Goal: Information Seeking & Learning: Learn about a topic

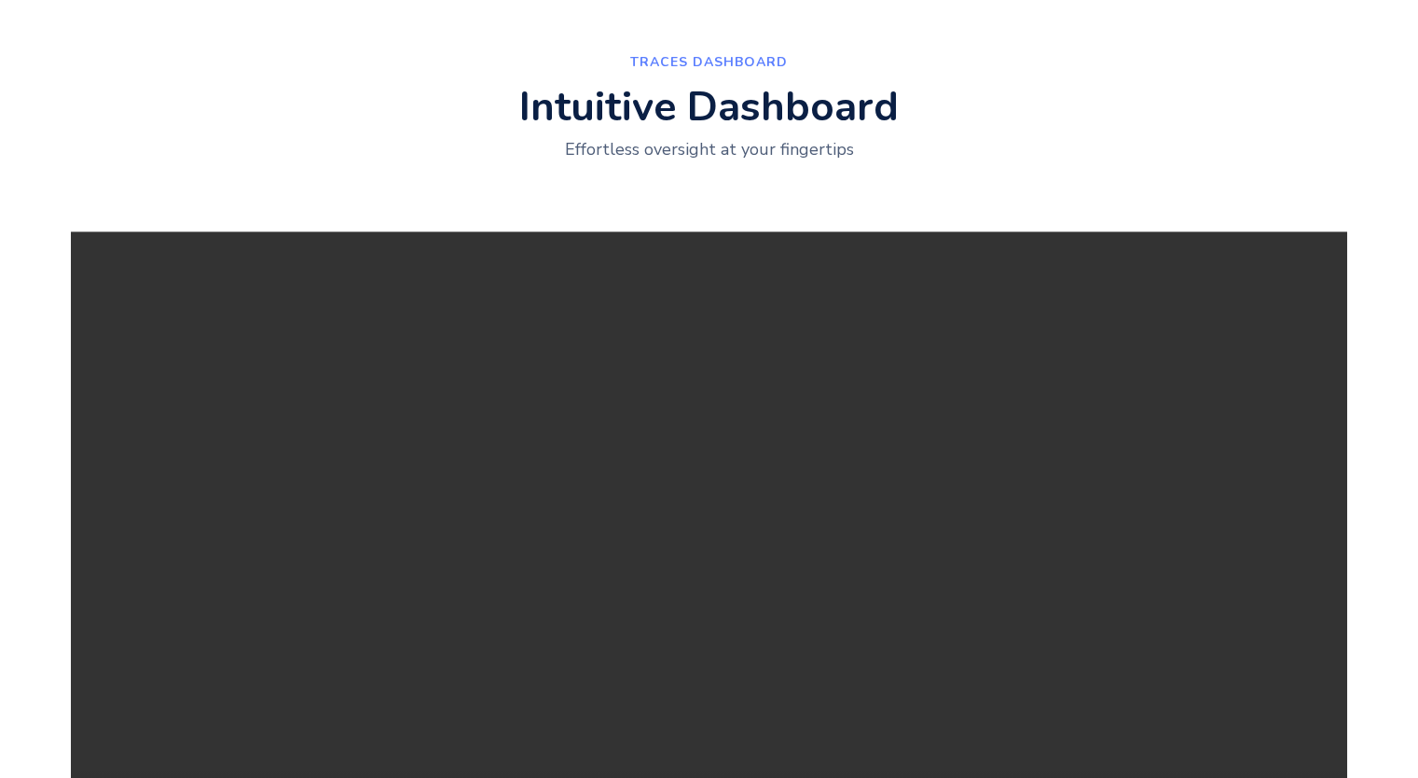
scroll to position [2307, 0]
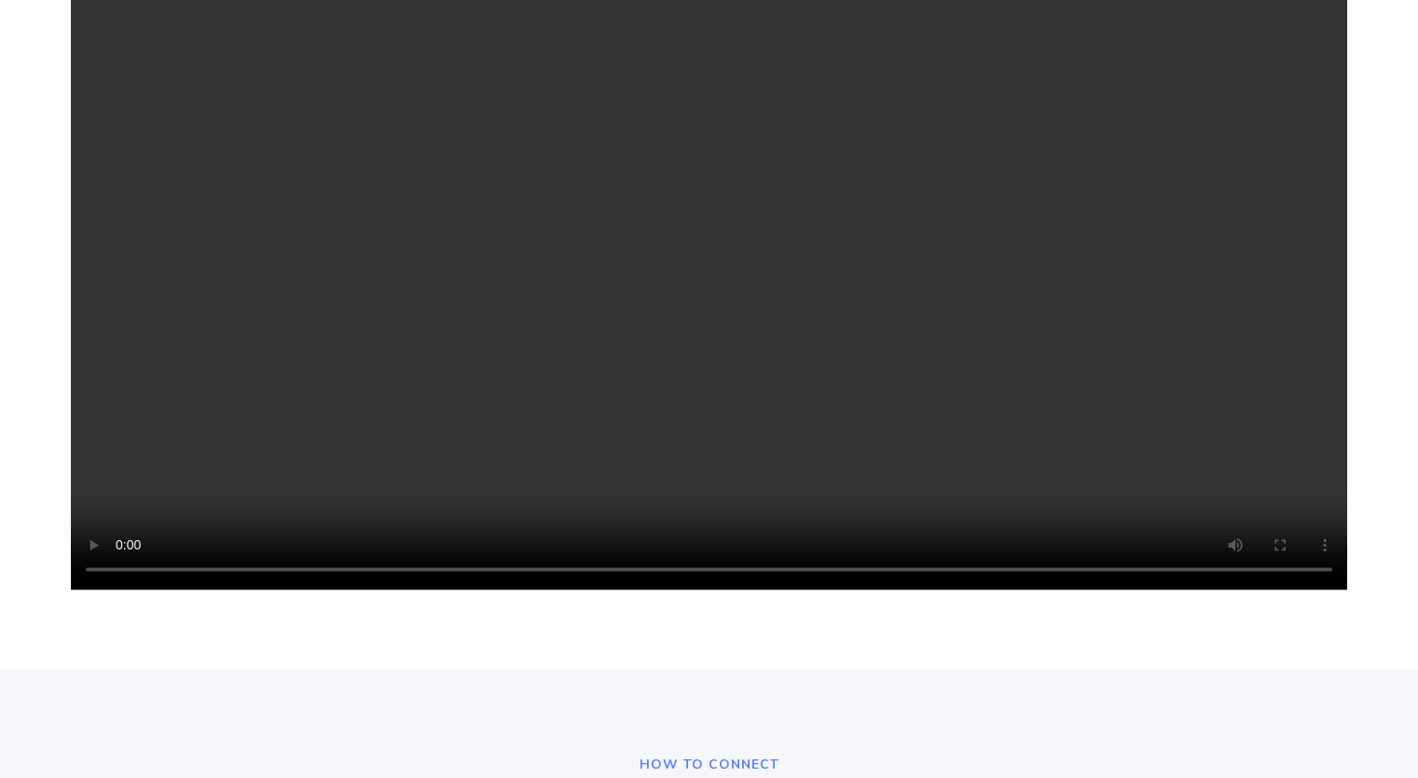
click at [5, 641] on div "TRACES Dashboard Intuitive Dashboard Effortless oversight at your fingertips Yo…" at bounding box center [709, 177] width 1418 height 981
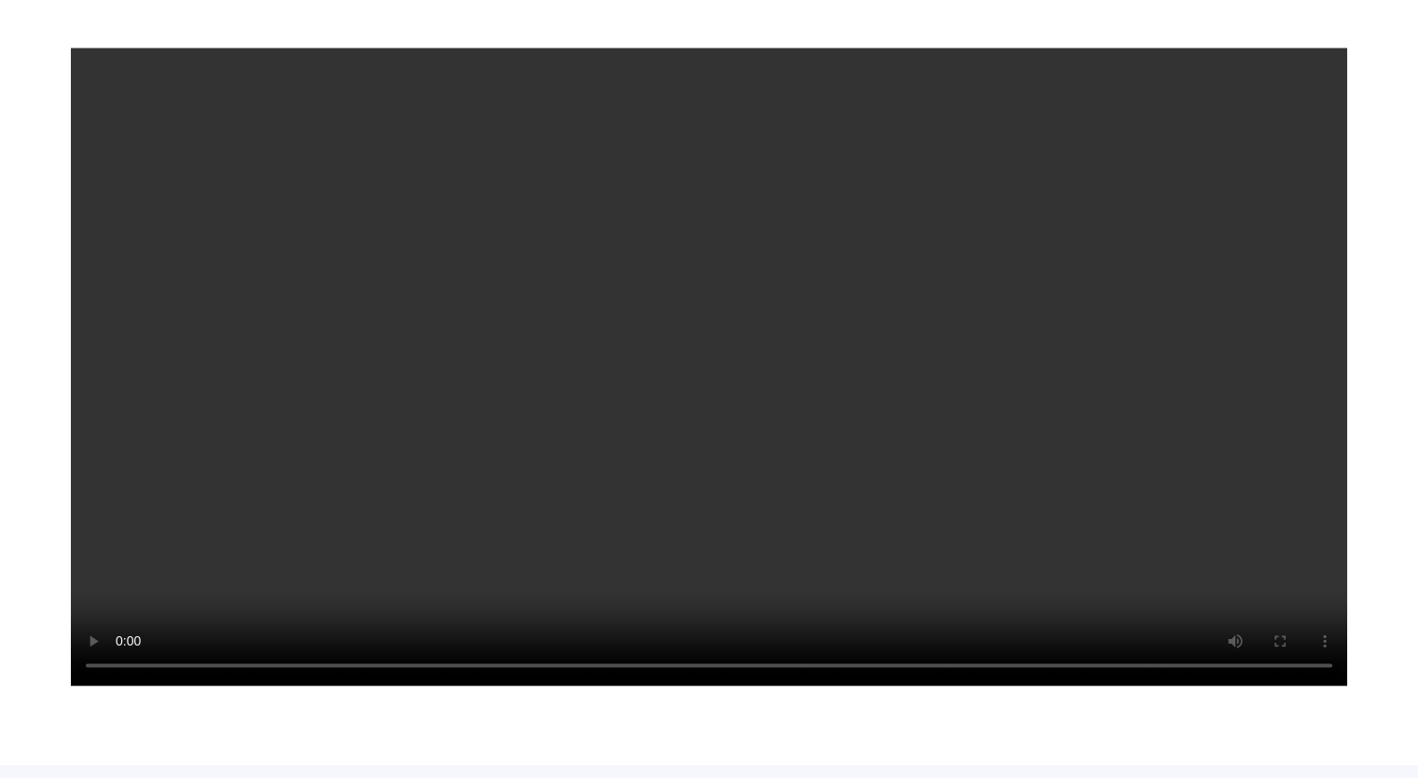
scroll to position [2214, 0]
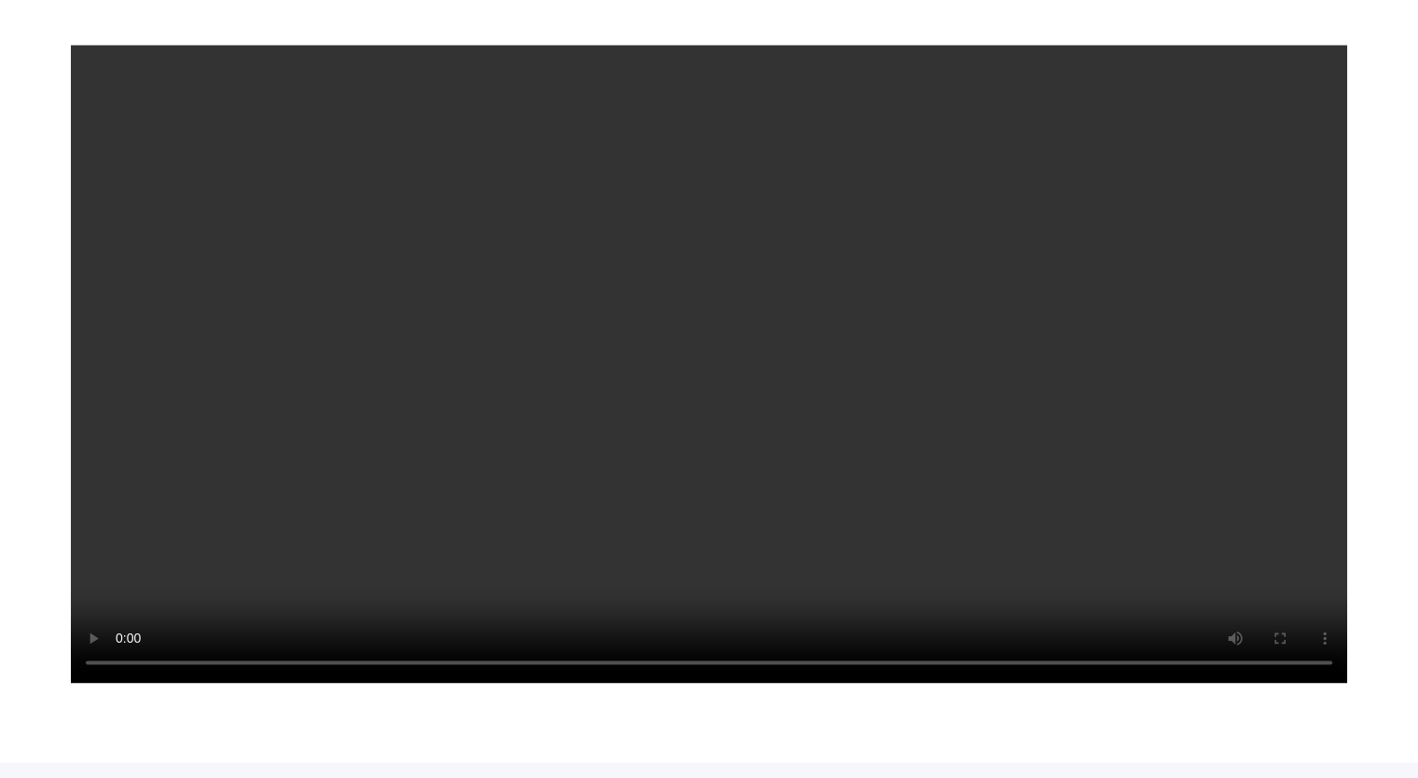
click at [663, 424] on video "Your browser does not support the video tag." at bounding box center [709, 364] width 1277 height 638
click at [647, 409] on video "Your browser does not support the video tag." at bounding box center [709, 364] width 1277 height 638
click at [967, 542] on video "Your browser does not support the video tag." at bounding box center [709, 364] width 1277 height 638
click at [629, 404] on video "Your browser does not support the video tag." at bounding box center [709, 364] width 1277 height 638
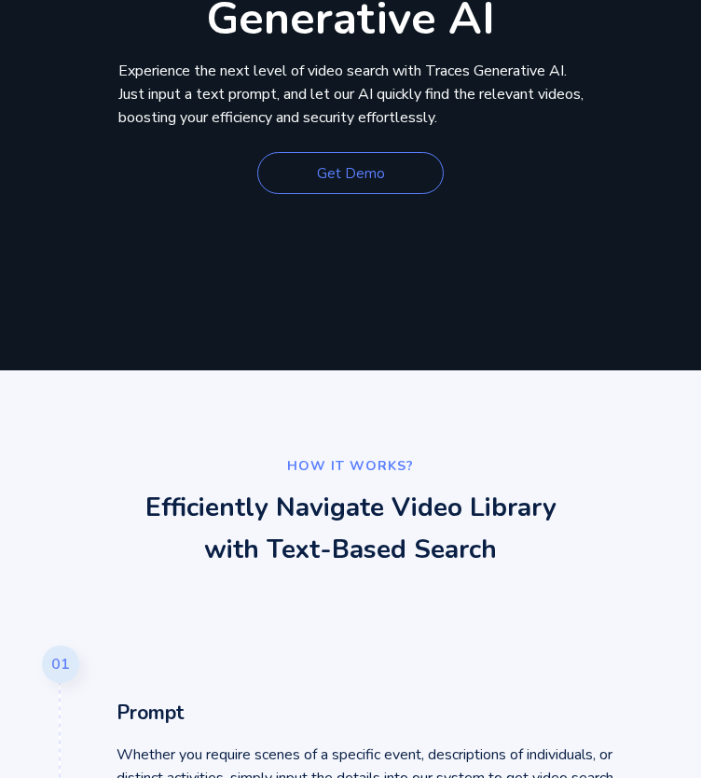
scroll to position [280, 0]
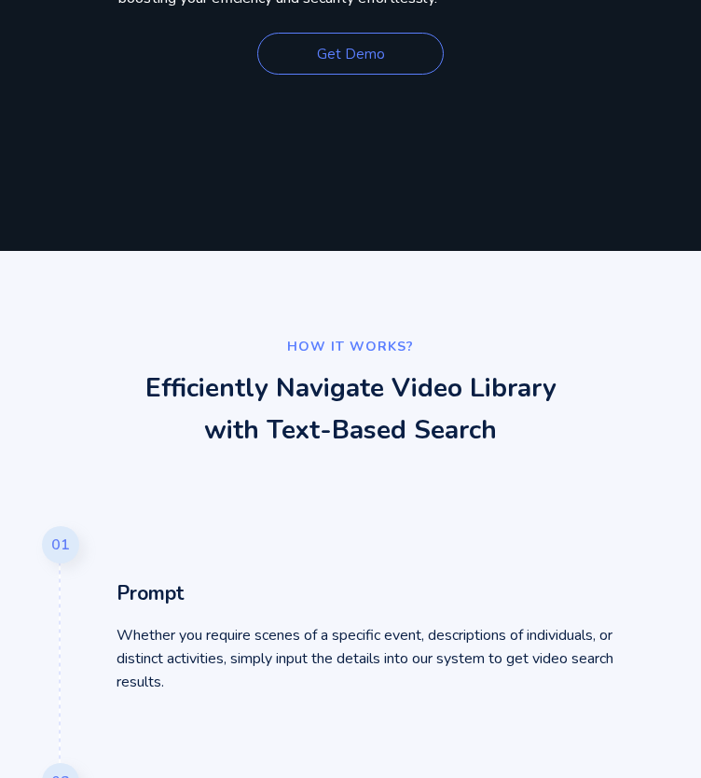
click at [211, 245] on video "Your browser does not support the video tag." at bounding box center [351, 175] width 280 height 140
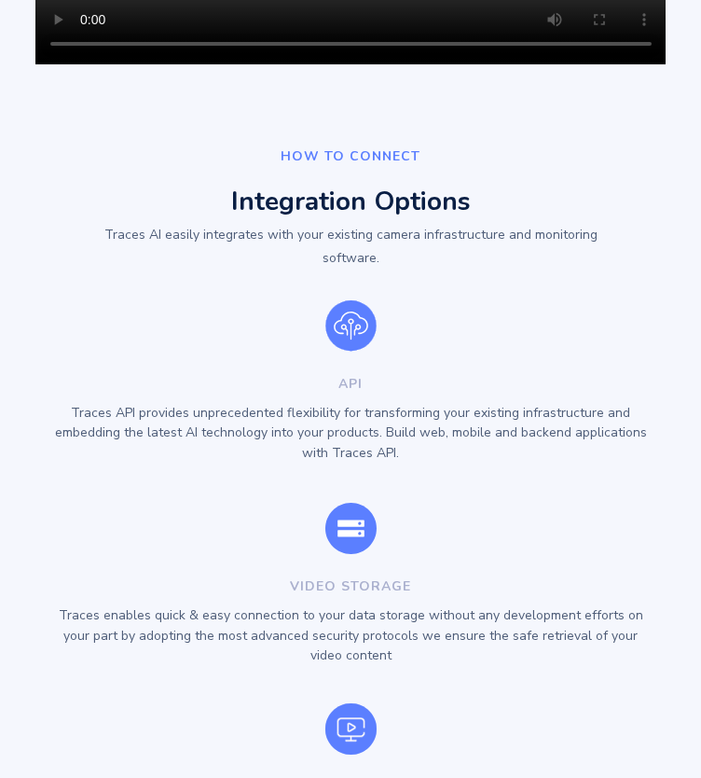
scroll to position [2425, 0]
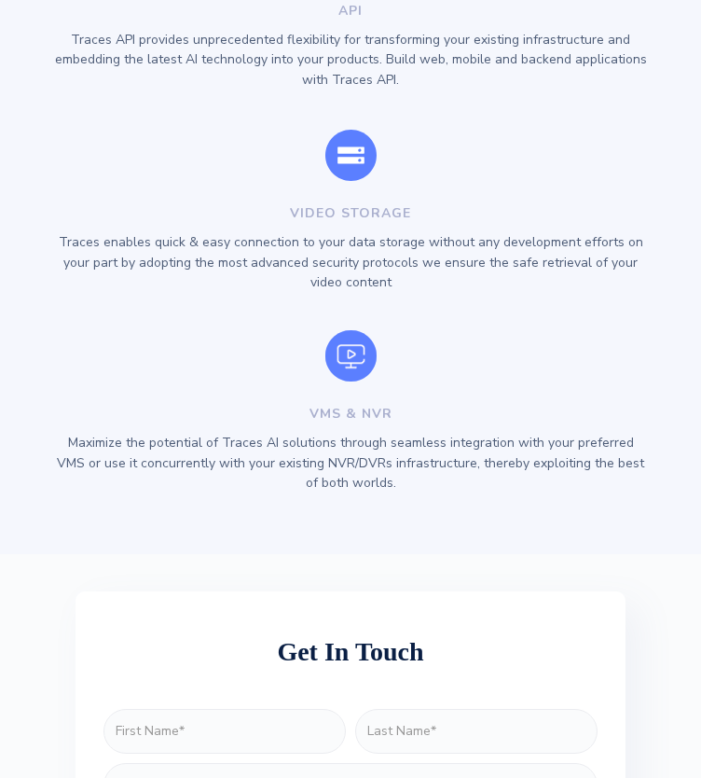
click at [264, 33] on div at bounding box center [264, 33] width 0 height 0
drag, startPoint x: 139, startPoint y: 65, endPoint x: 528, endPoint y: 76, distance: 389.0
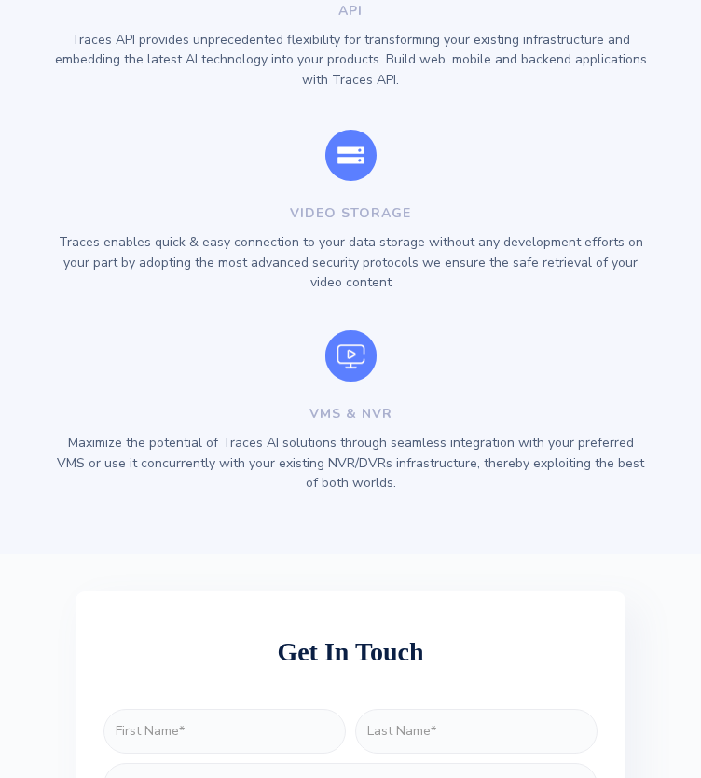
click at [516, 33] on div at bounding box center [516, 33] width 0 height 0
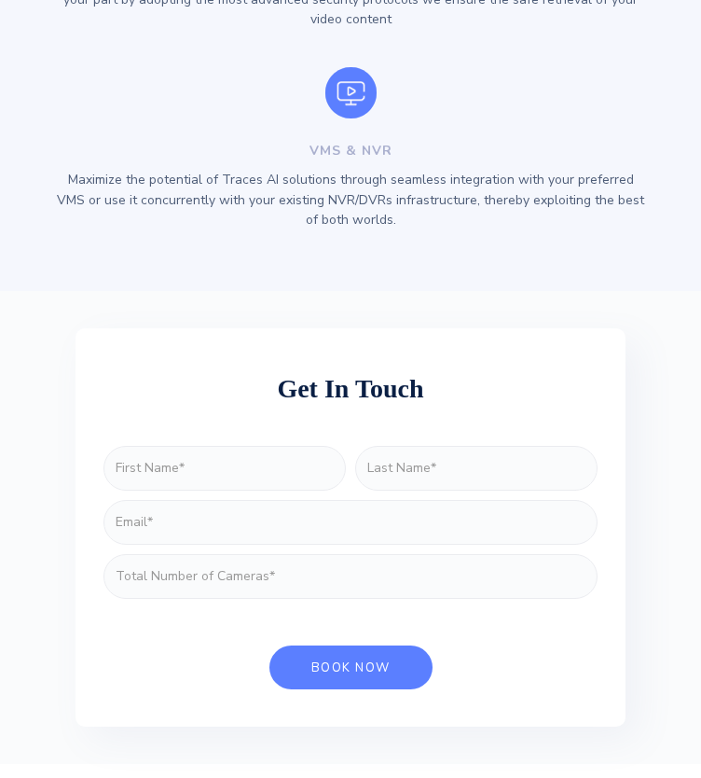
scroll to position [2518, 0]
